Goal: Information Seeking & Learning: Learn about a topic

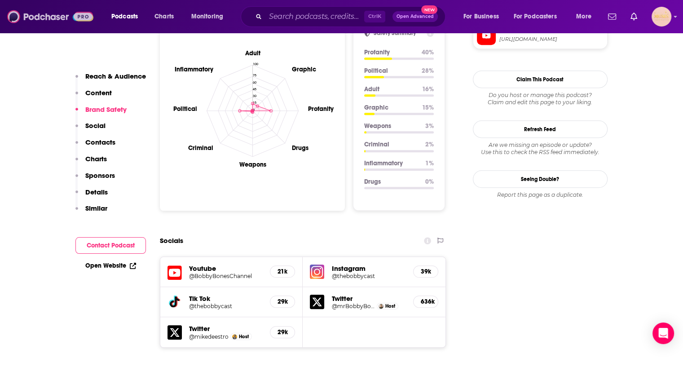
click at [45, 13] on img at bounding box center [50, 16] width 86 height 17
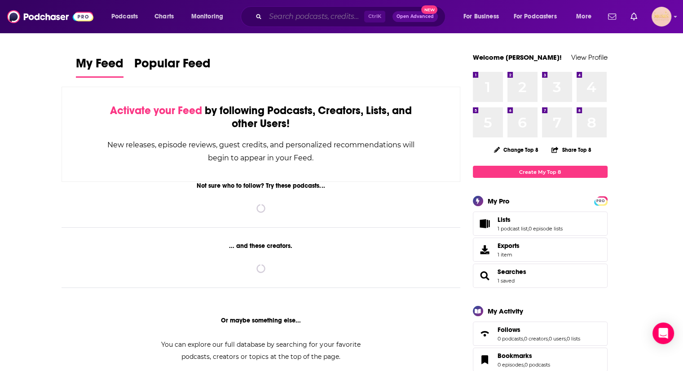
click at [280, 15] on input "Search podcasts, credits, & more..." at bounding box center [314, 16] width 99 height 14
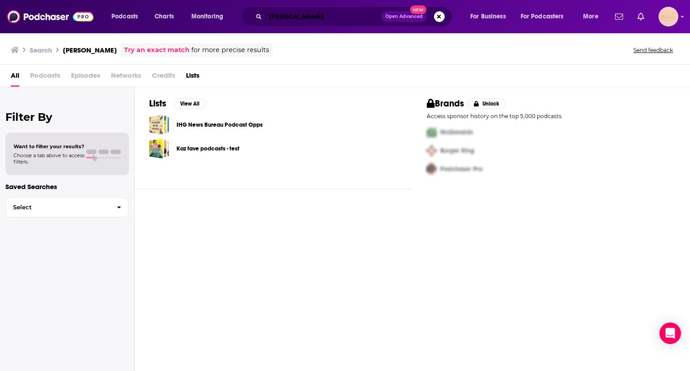
click at [348, 13] on input "[PERSON_NAME]" at bounding box center [323, 16] width 116 height 14
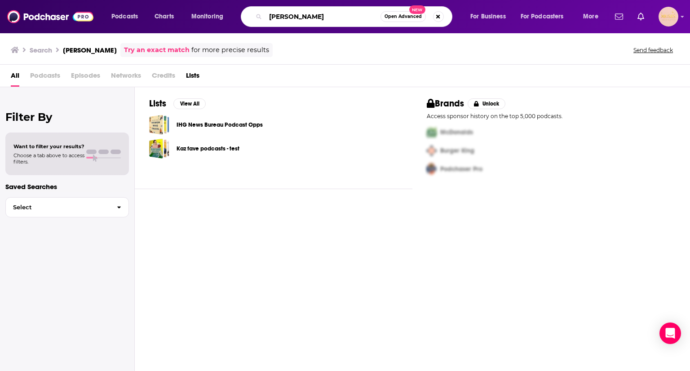
type input "[PERSON_NAME]"
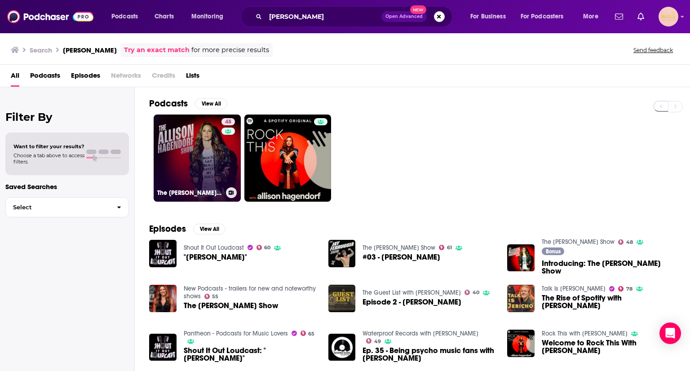
click at [211, 142] on link "48 The [PERSON_NAME] Show" at bounding box center [197, 157] width 87 height 87
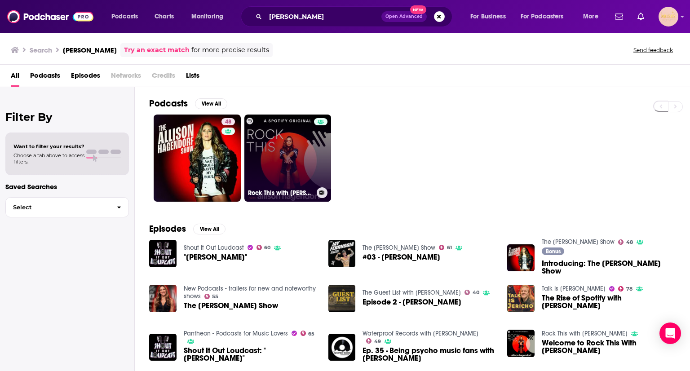
click at [299, 149] on link "Rock This with [PERSON_NAME]" at bounding box center [287, 157] width 87 height 87
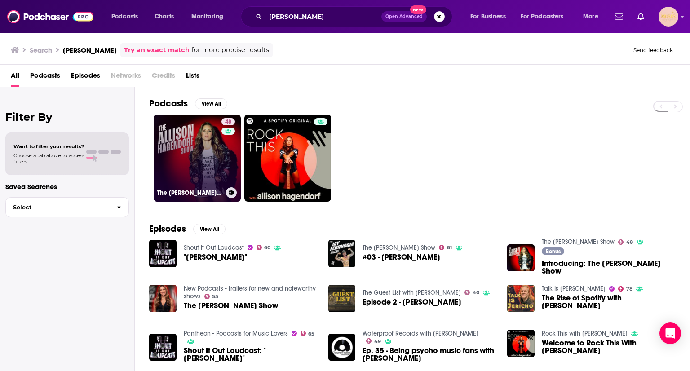
click at [192, 159] on link "48 The [PERSON_NAME] Show" at bounding box center [197, 157] width 87 height 87
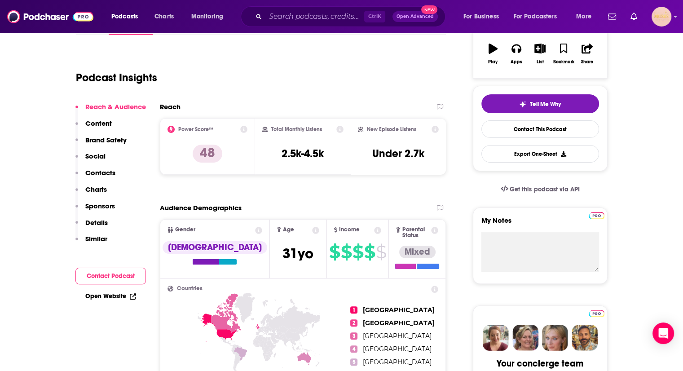
scroll to position [162, 0]
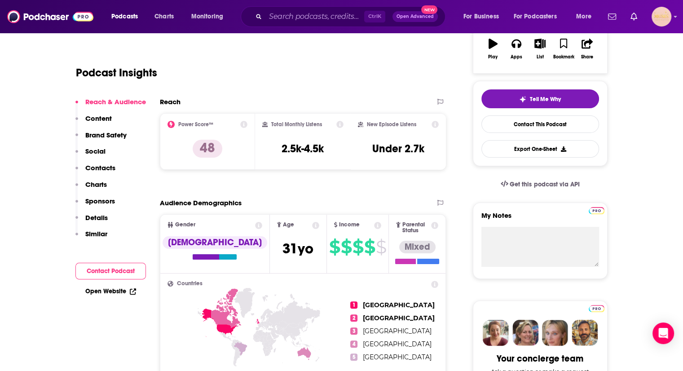
click at [101, 176] on button "Contacts" at bounding box center [95, 171] width 40 height 17
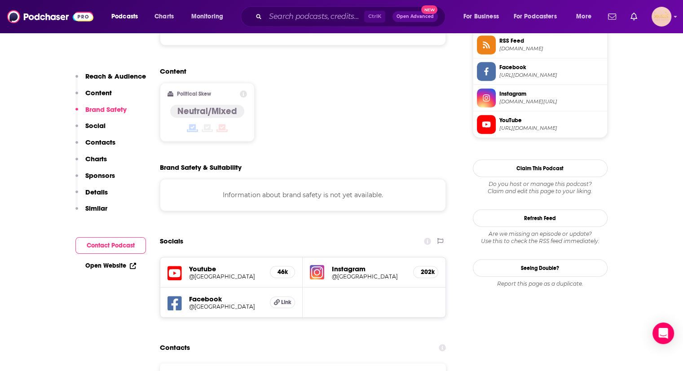
scroll to position [680, 0]
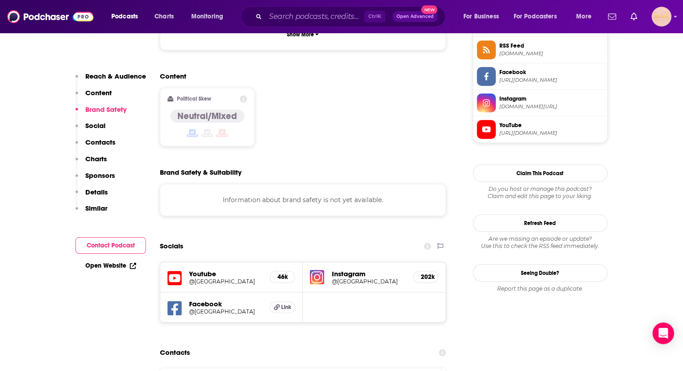
click at [131, 75] on p "Reach & Audience" at bounding box center [115, 76] width 61 height 9
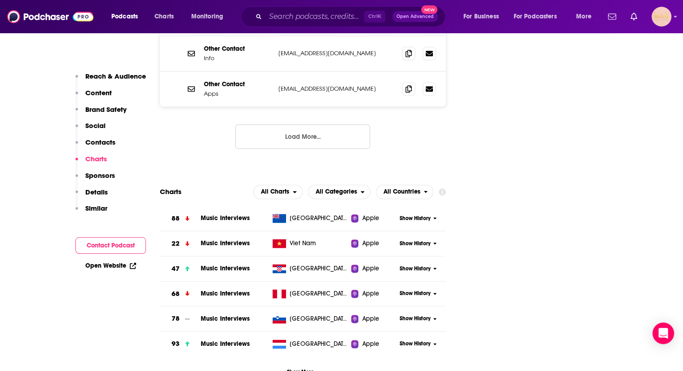
scroll to position [1131, 0]
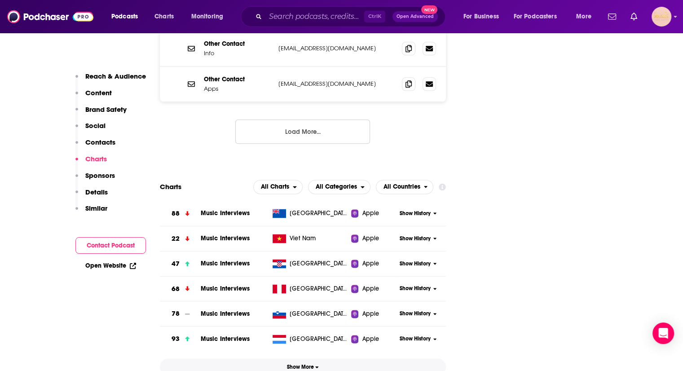
click at [301, 364] on span "Show More" at bounding box center [303, 367] width 32 height 6
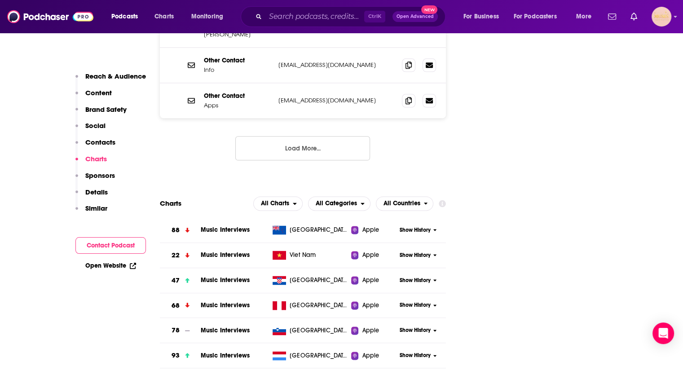
scroll to position [1120, 0]
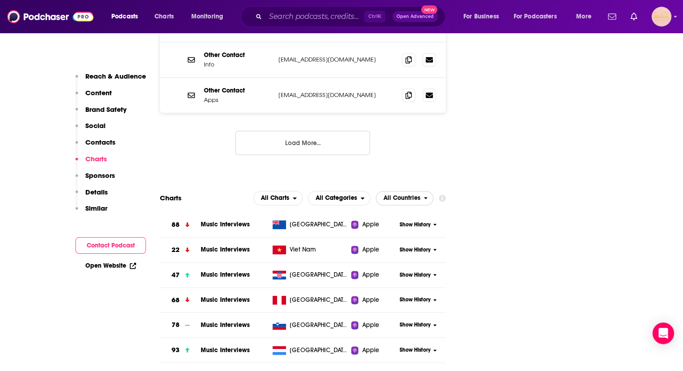
click at [397, 195] on span "All Countries" at bounding box center [401, 198] width 37 height 6
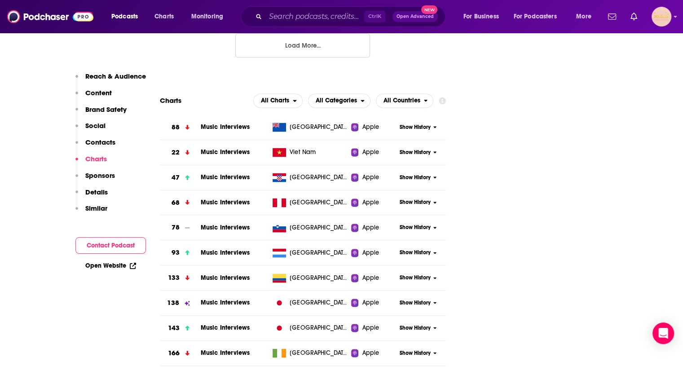
scroll to position [1181, 0]
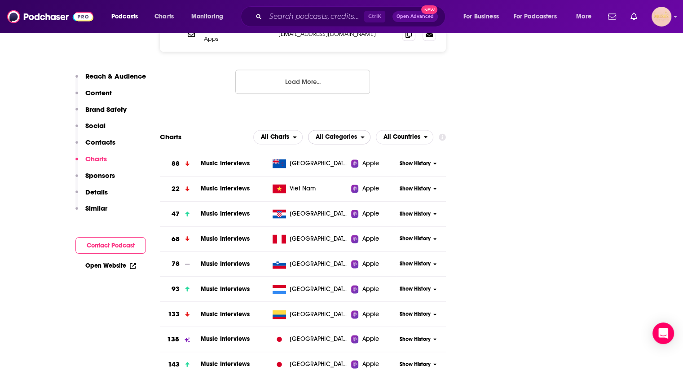
click at [341, 134] on span "All Categories" at bounding box center [336, 137] width 41 height 6
click at [340, 173] on span "Music / Music Interviews" at bounding box center [346, 175] width 66 height 5
click at [413, 134] on span "All Countries" at bounding box center [401, 137] width 37 height 6
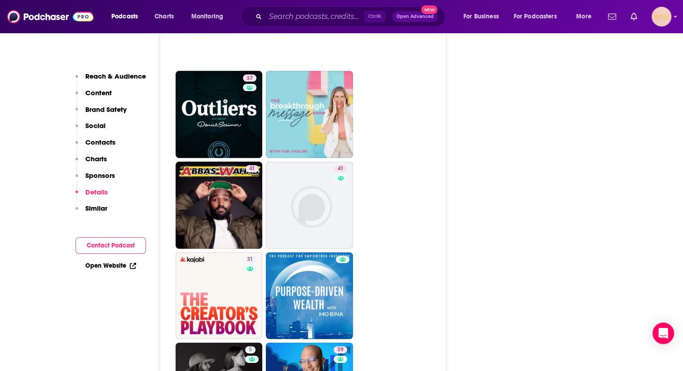
scroll to position [2630, 0]
